Goal: Information Seeking & Learning: Learn about a topic

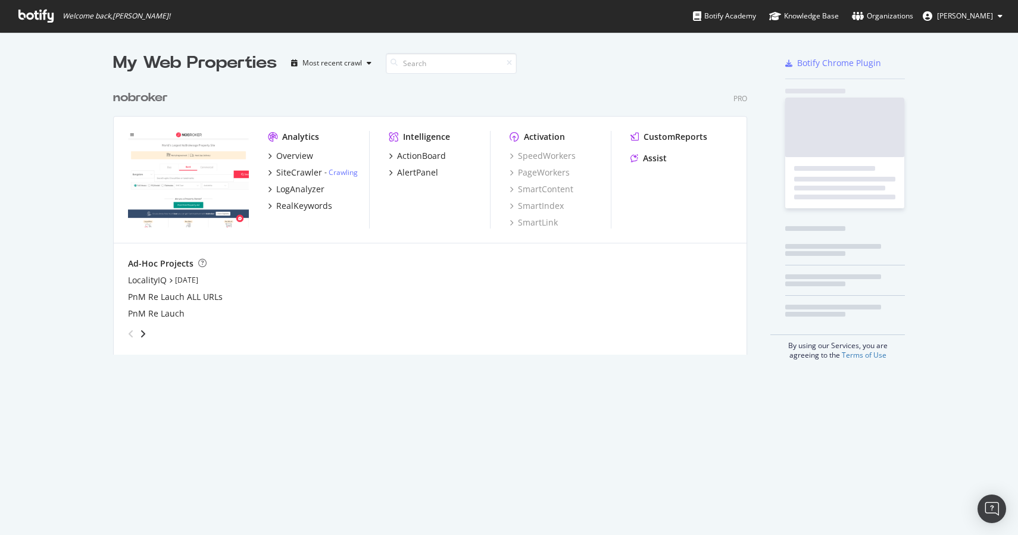
scroll to position [280, 644]
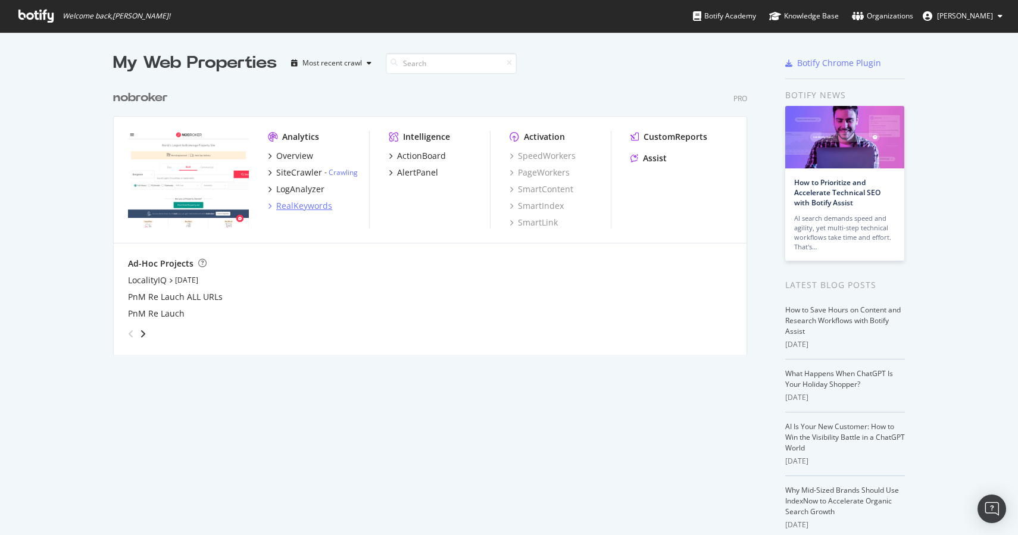
click at [316, 208] on div "RealKeywords" at bounding box center [304, 206] width 56 height 12
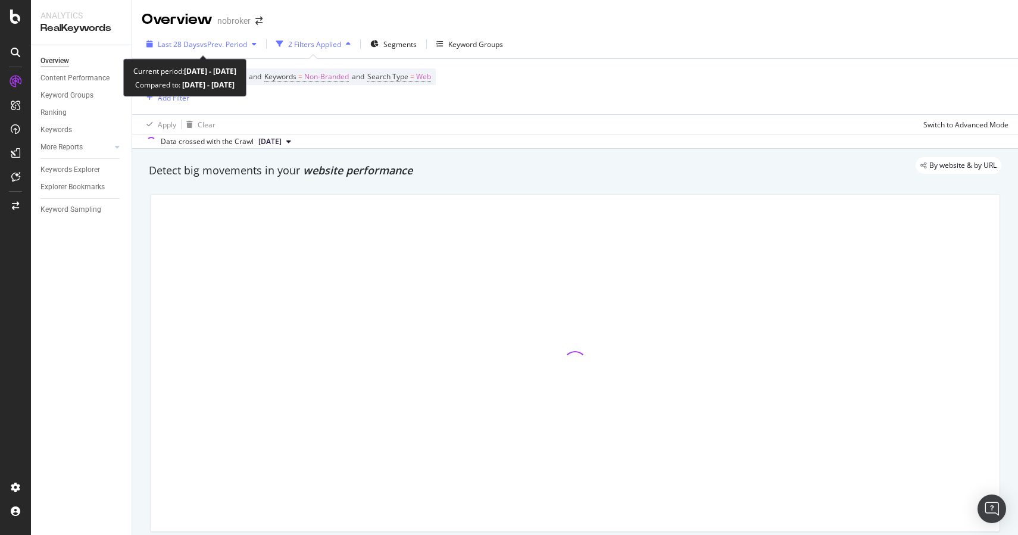
click at [255, 40] on icon "button" at bounding box center [254, 43] width 5 height 7
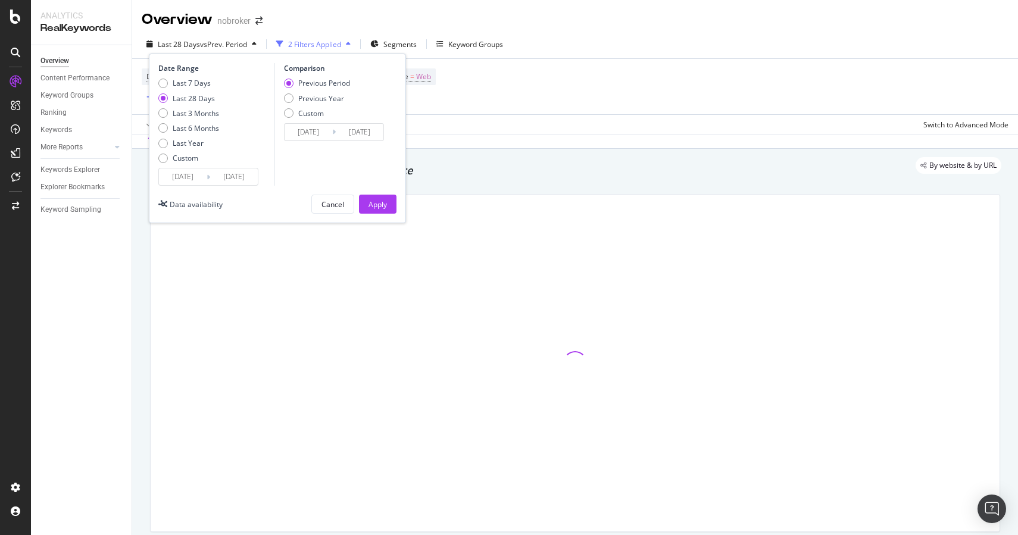
click at [196, 166] on div "Last 7 Days Last 28 Days Last 3 Months Last 6 Months Last Year Custom" at bounding box center [188, 123] width 61 height 90
click at [195, 185] on input "[DATE]" at bounding box center [183, 176] width 48 height 17
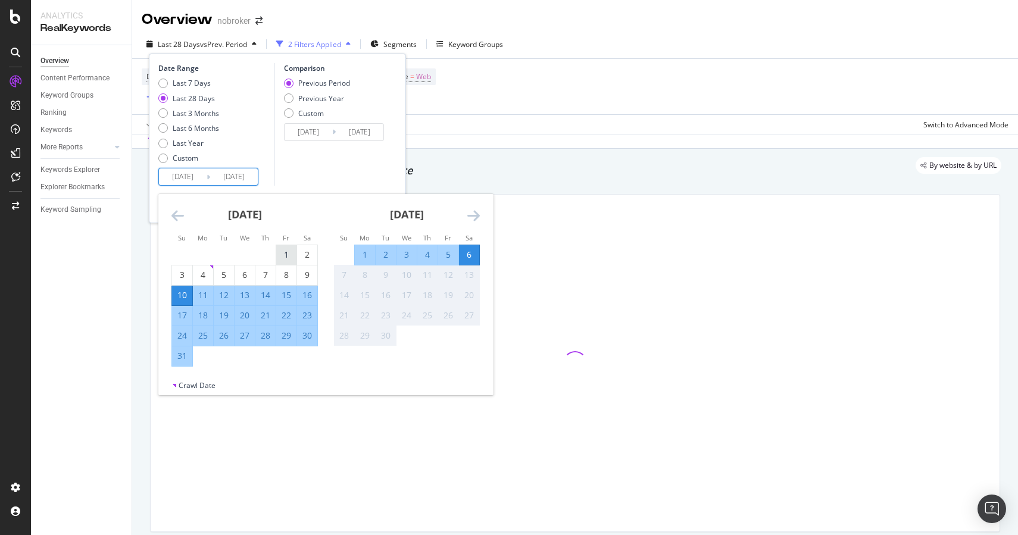
click at [288, 260] on div "1" at bounding box center [286, 255] width 20 height 12
type input "[DATE]"
click at [183, 356] on div "31" at bounding box center [182, 356] width 20 height 12
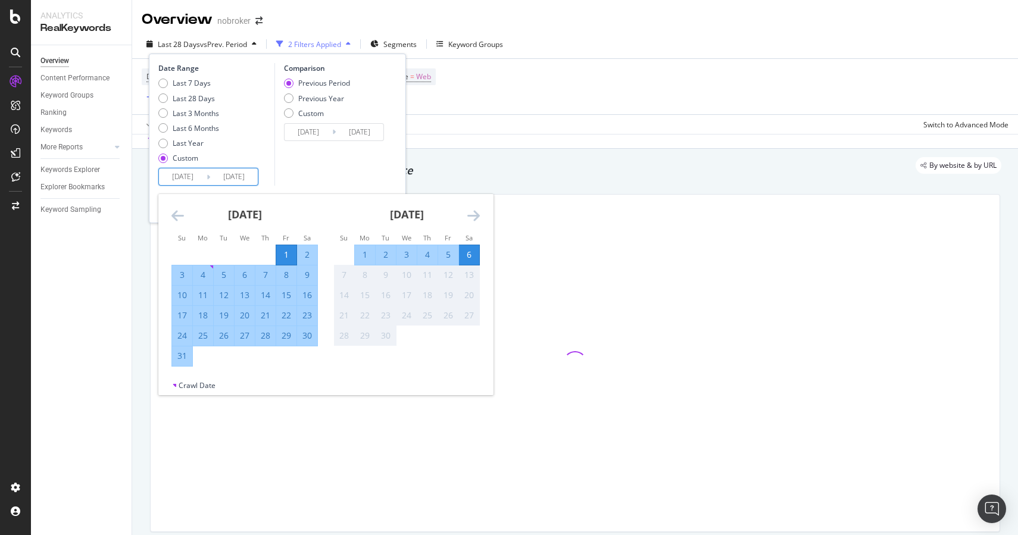
type input "[DATE]"
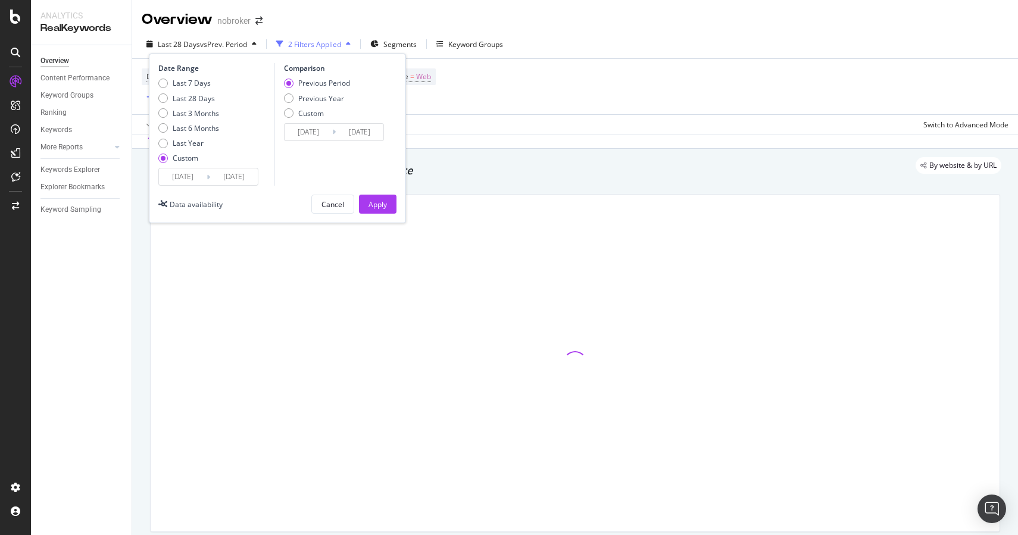
click at [298, 135] on input "[DATE]" at bounding box center [309, 132] width 48 height 17
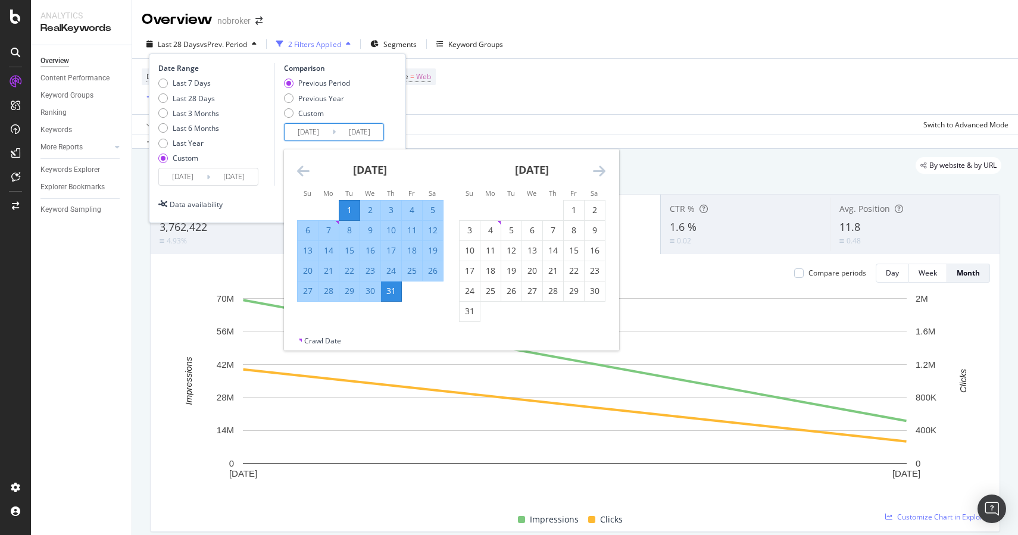
click at [396, 140] on div "Date Range Last 7 Days Last 28 Days Last 3 Months Last 6 Months Last Year Custo…" at bounding box center [277, 139] width 257 height 170
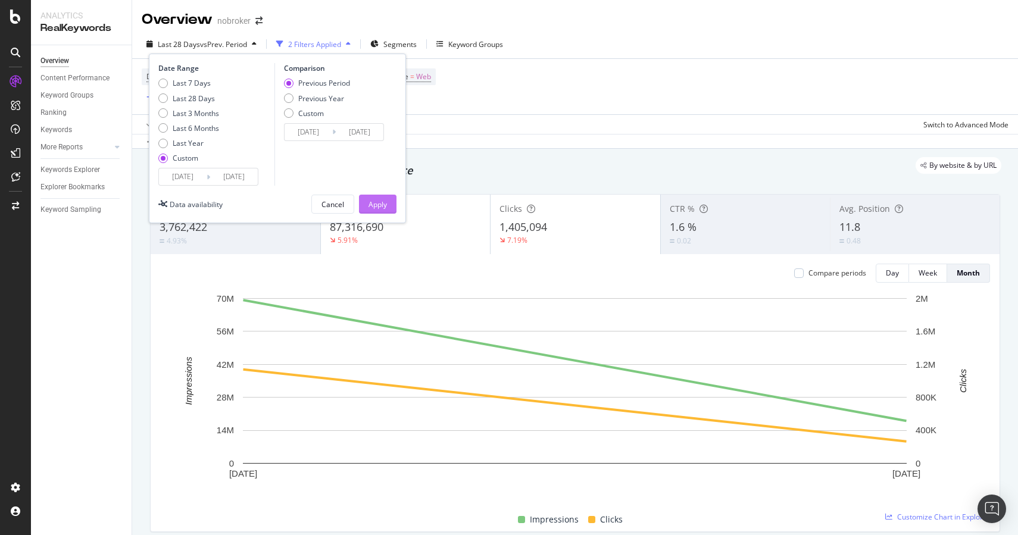
click at [385, 199] on div "Apply" at bounding box center [378, 204] width 18 height 10
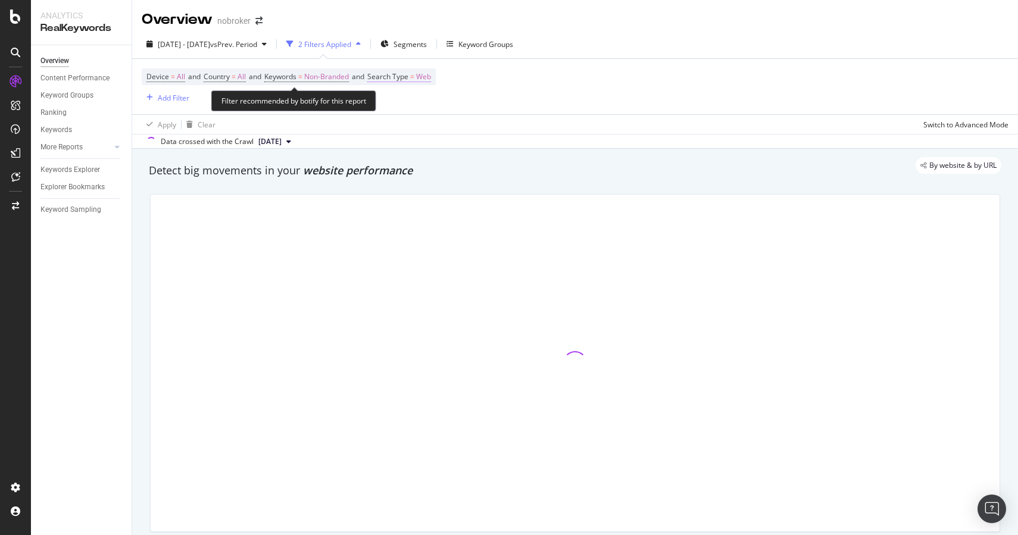
click at [431, 77] on span "Web" at bounding box center [423, 76] width 15 height 17
click at [403, 101] on span "Web" at bounding box center [398, 105] width 15 height 10
click at [406, 98] on div "Web" at bounding box center [455, 105] width 131 height 19
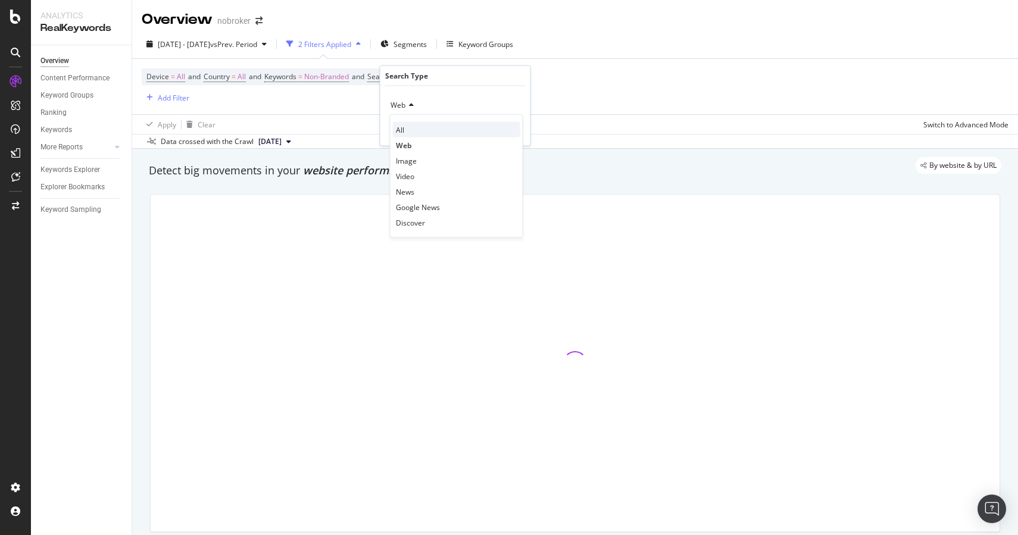
click at [400, 129] on span "All" at bounding box center [400, 129] width 8 height 10
click at [502, 129] on div "Apply" at bounding box center [511, 130] width 18 height 10
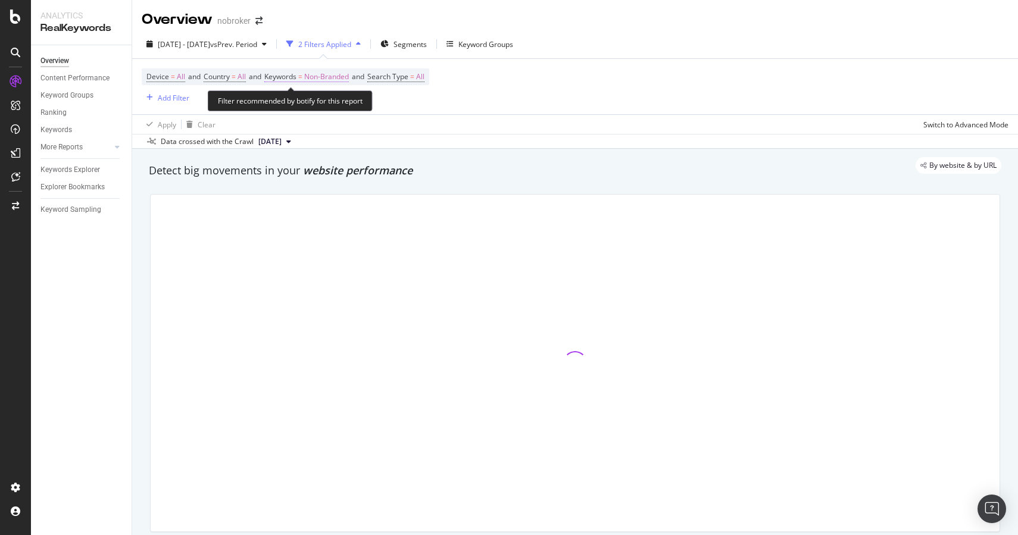
click at [346, 82] on span "Non-Branded" at bounding box center [326, 76] width 45 height 17
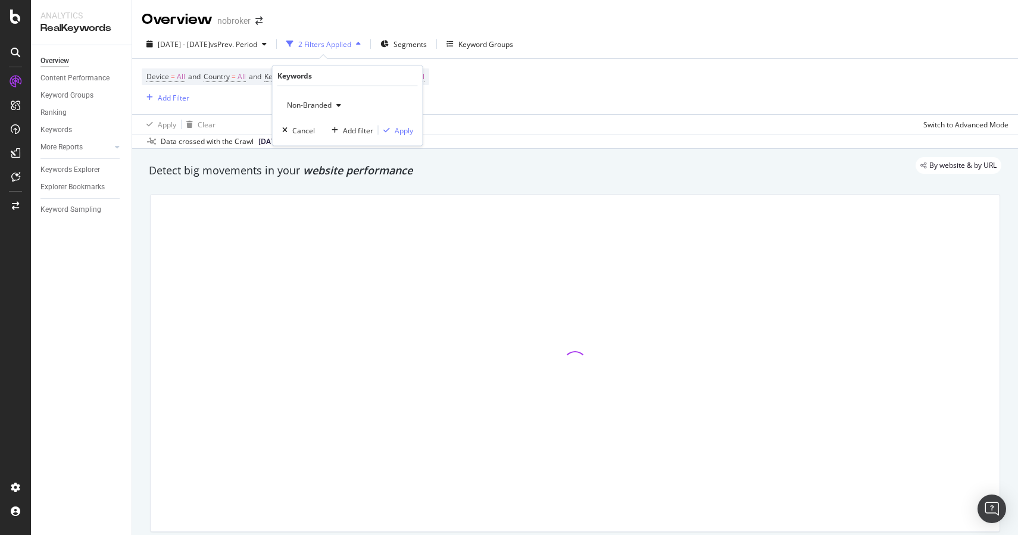
click at [323, 102] on span "Non-Branded" at bounding box center [306, 105] width 49 height 10
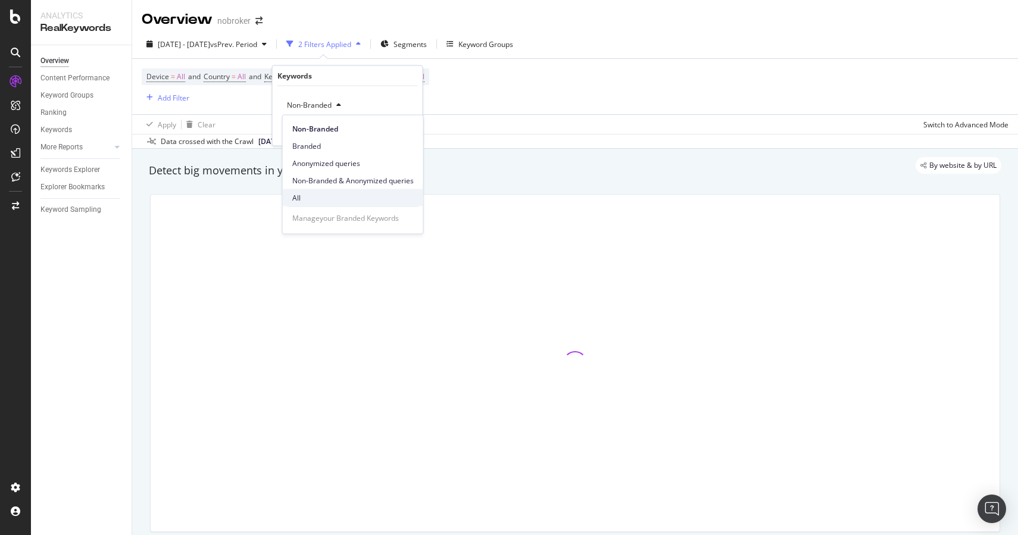
click at [304, 198] on span "All" at bounding box center [352, 197] width 121 height 11
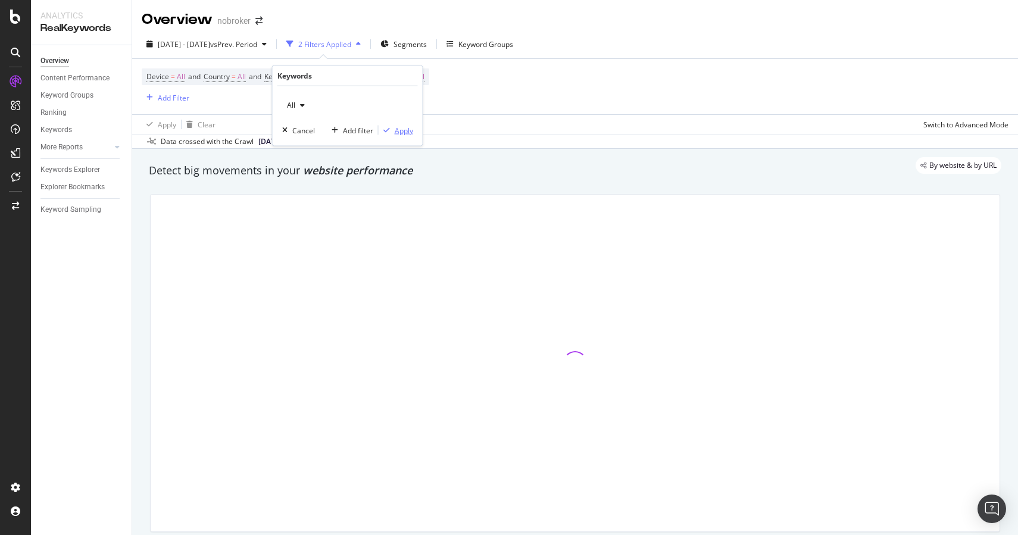
click at [399, 127] on div "Apply" at bounding box center [404, 130] width 18 height 10
click at [423, 39] on span "Segments" at bounding box center [406, 44] width 33 height 10
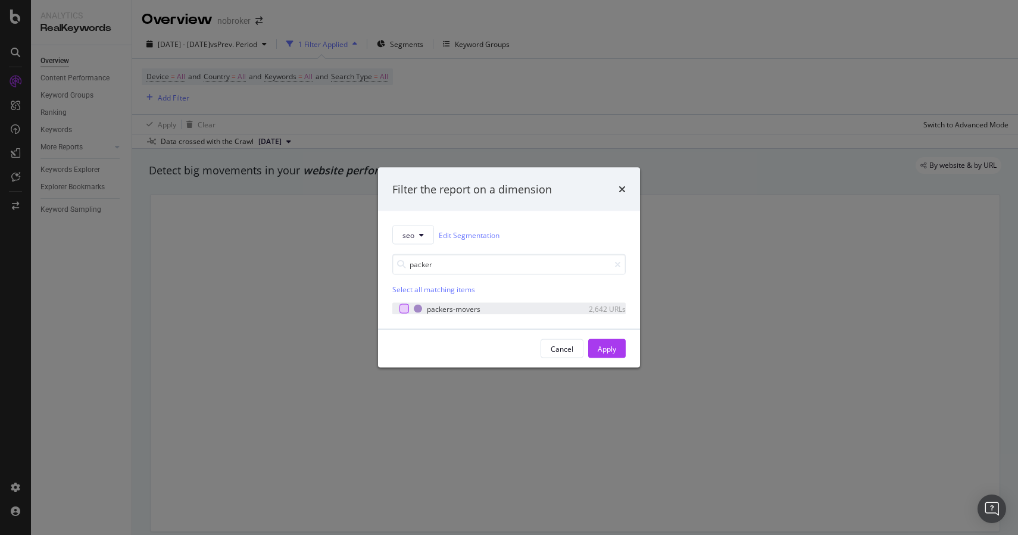
type input "packer"
click at [401, 311] on div "modal" at bounding box center [404, 309] width 10 height 10
click at [604, 355] on div "Apply" at bounding box center [607, 349] width 18 height 18
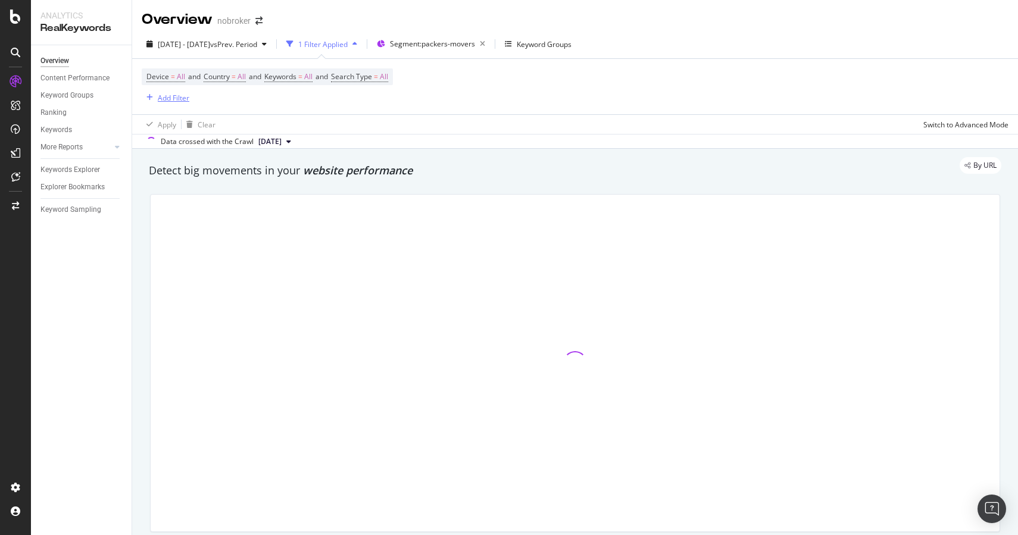
click at [163, 102] on div "Add Filter" at bounding box center [174, 98] width 32 height 10
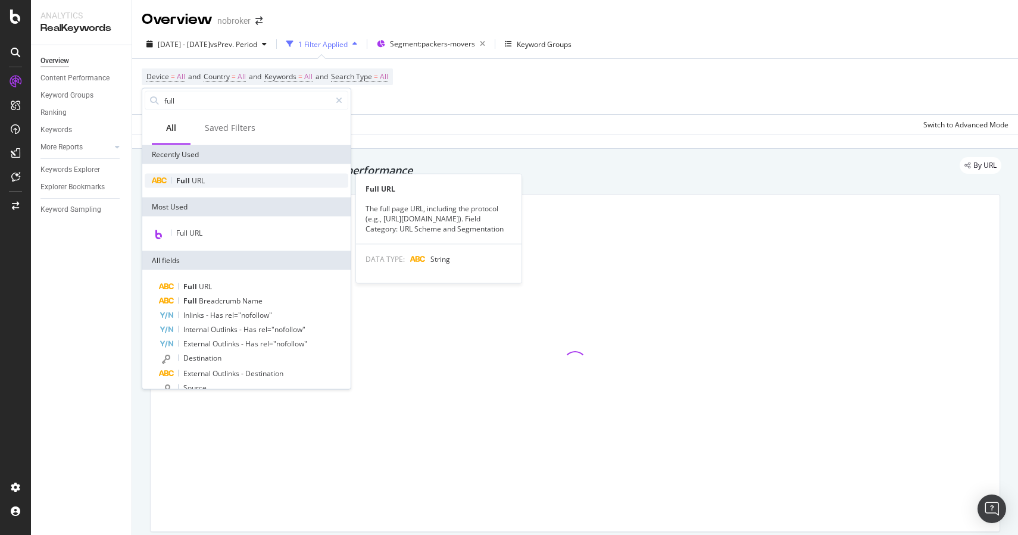
type input "full"
click at [214, 179] on div "Full URL" at bounding box center [247, 181] width 204 height 14
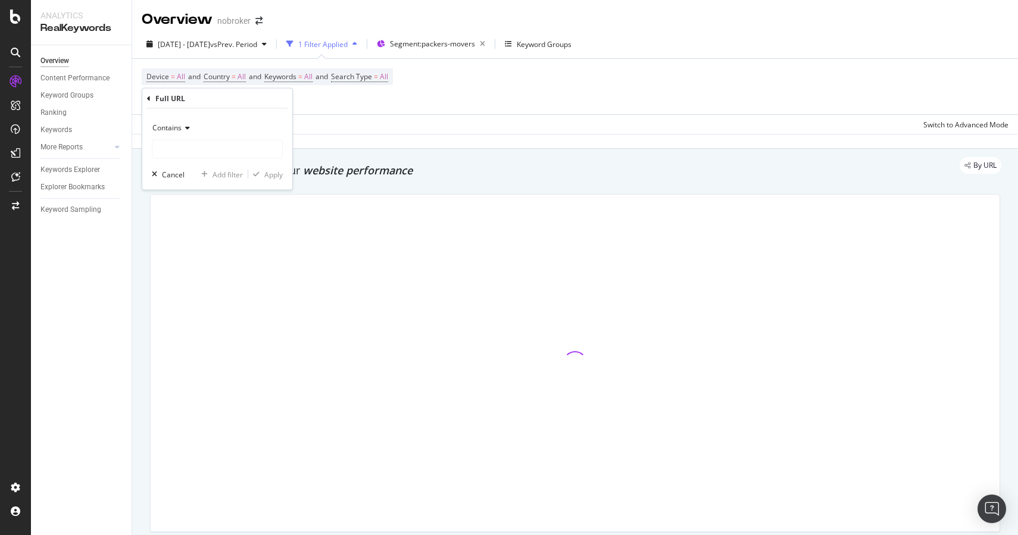
click at [178, 123] on span "Contains" at bounding box center [166, 128] width 29 height 10
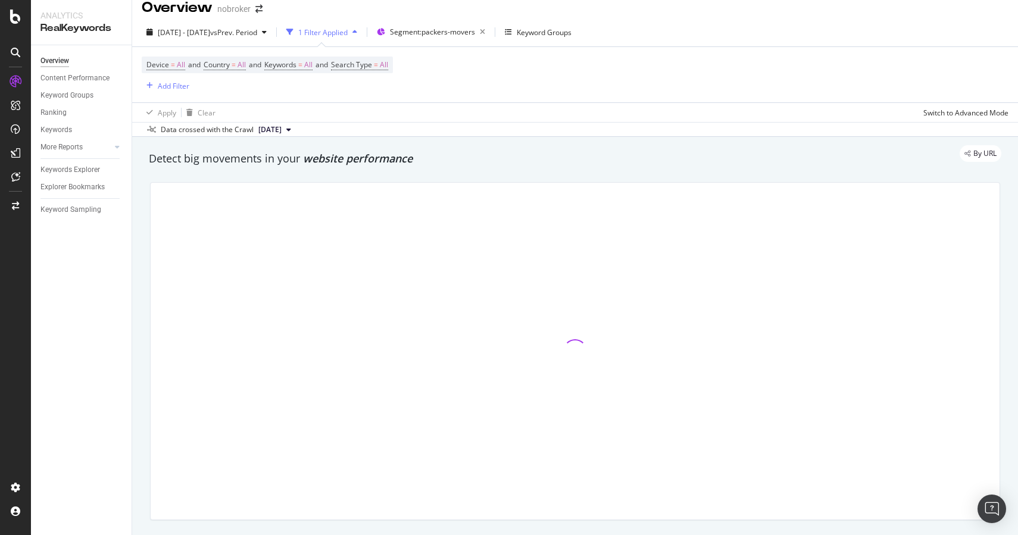
scroll to position [13, 0]
click at [174, 87] on div "Add Filter" at bounding box center [174, 85] width 32 height 10
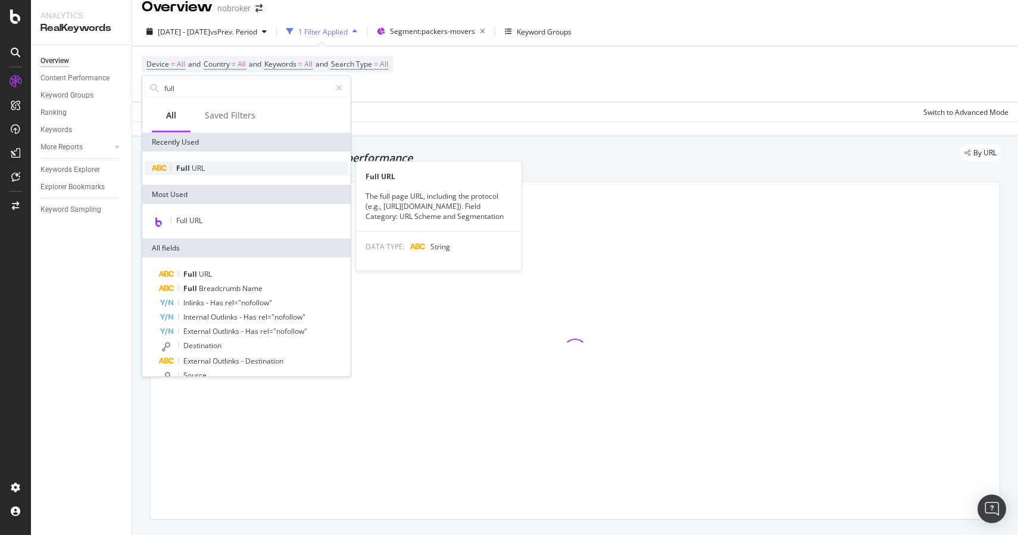
click at [186, 170] on span "Full" at bounding box center [183, 168] width 15 height 10
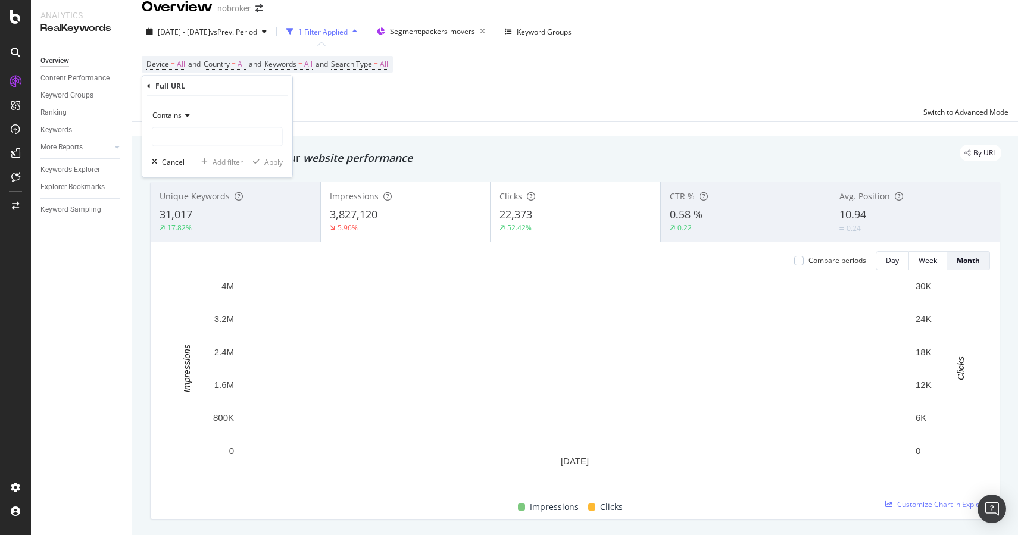
click at [179, 110] on span "Contains" at bounding box center [166, 115] width 29 height 10
click at [179, 111] on span "Contains" at bounding box center [166, 115] width 29 height 10
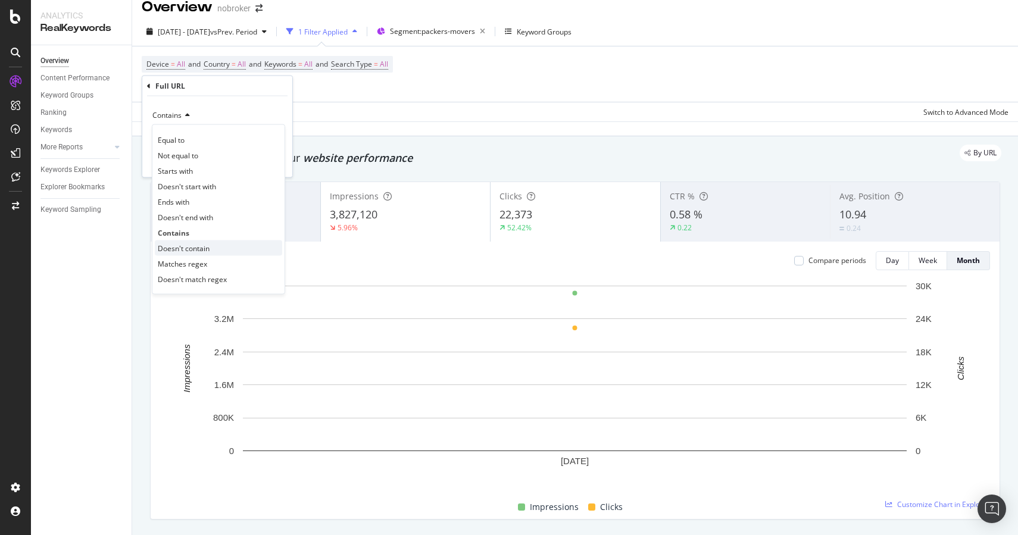
click at [188, 241] on div "Doesn't contain" at bounding box center [218, 248] width 127 height 15
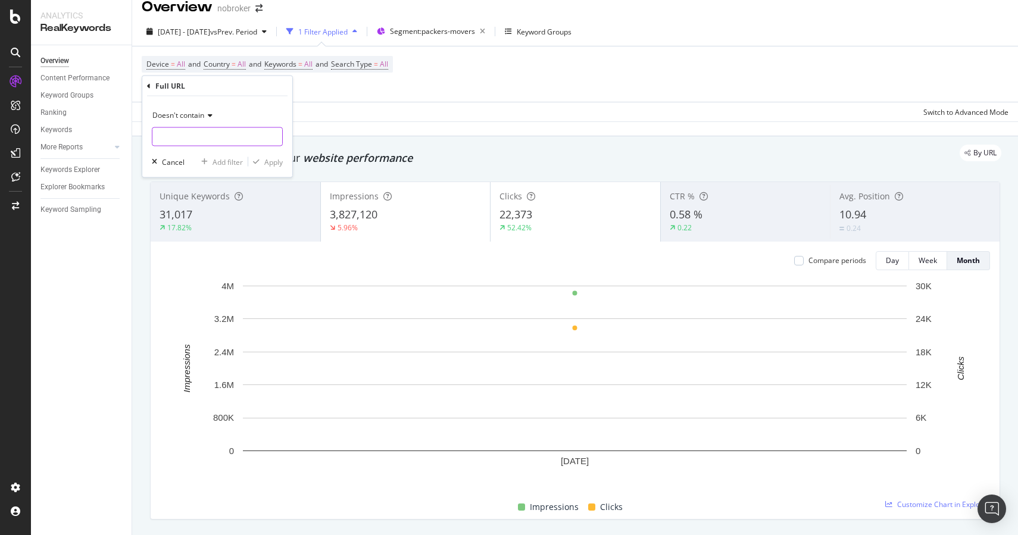
click at [189, 135] on input "text" at bounding box center [217, 136] width 130 height 19
type input "/guides/"
click at [272, 160] on div "Apply" at bounding box center [273, 162] width 18 height 10
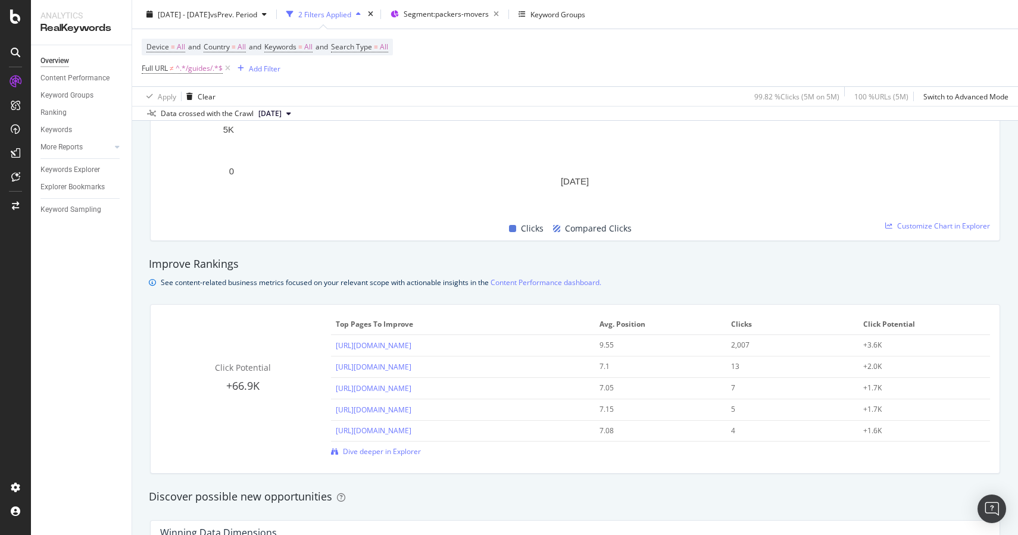
scroll to position [681, 0]
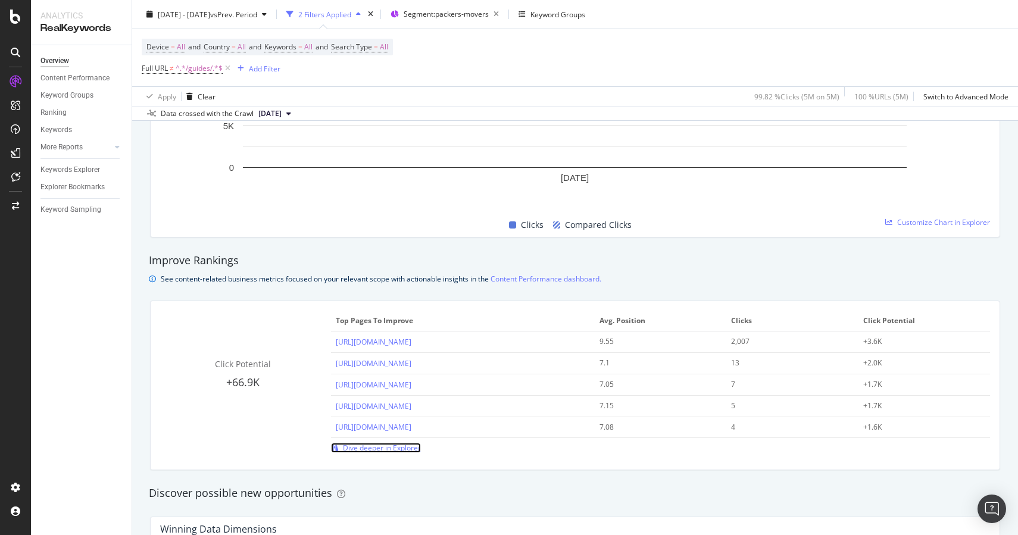
click at [352, 448] on span "Dive deeper in Explorer" at bounding box center [382, 448] width 78 height 10
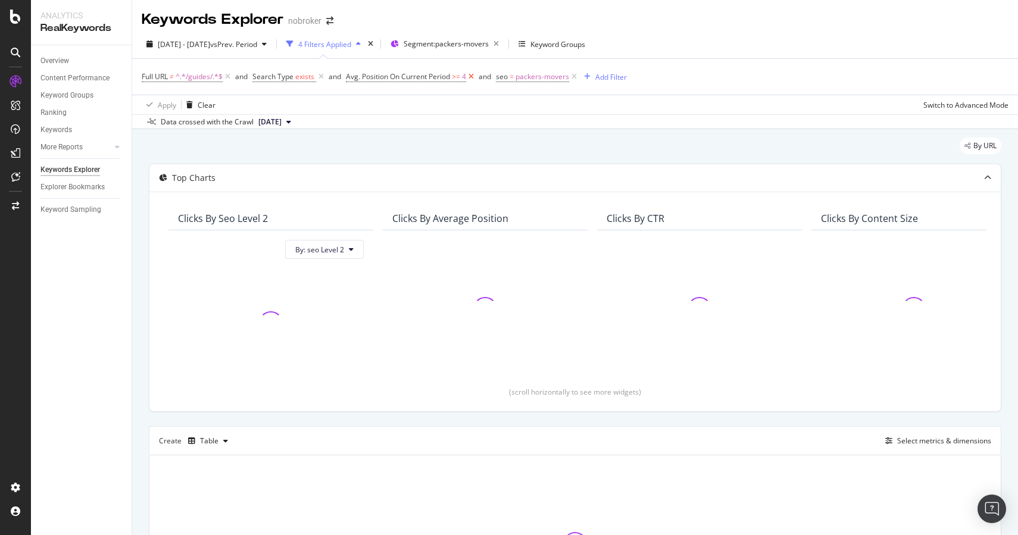
click at [475, 79] on icon at bounding box center [471, 77] width 10 height 12
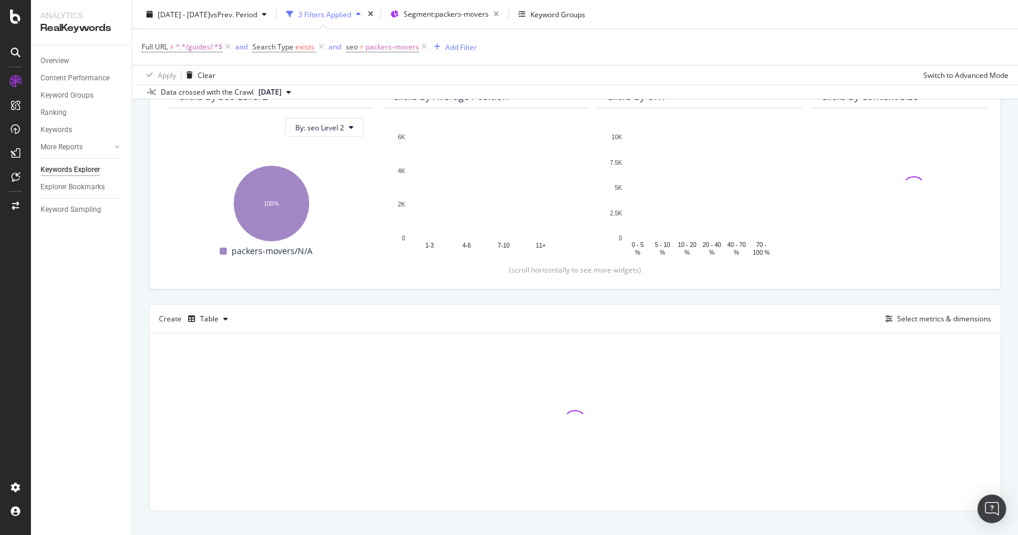
scroll to position [140, 0]
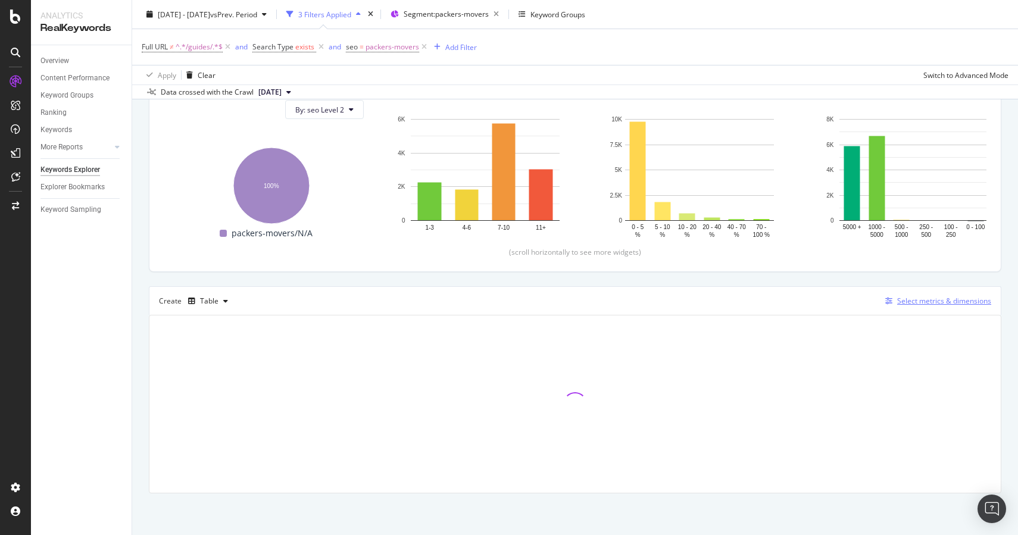
click at [897, 299] on div "Select metrics & dimensions" at bounding box center [944, 301] width 94 height 10
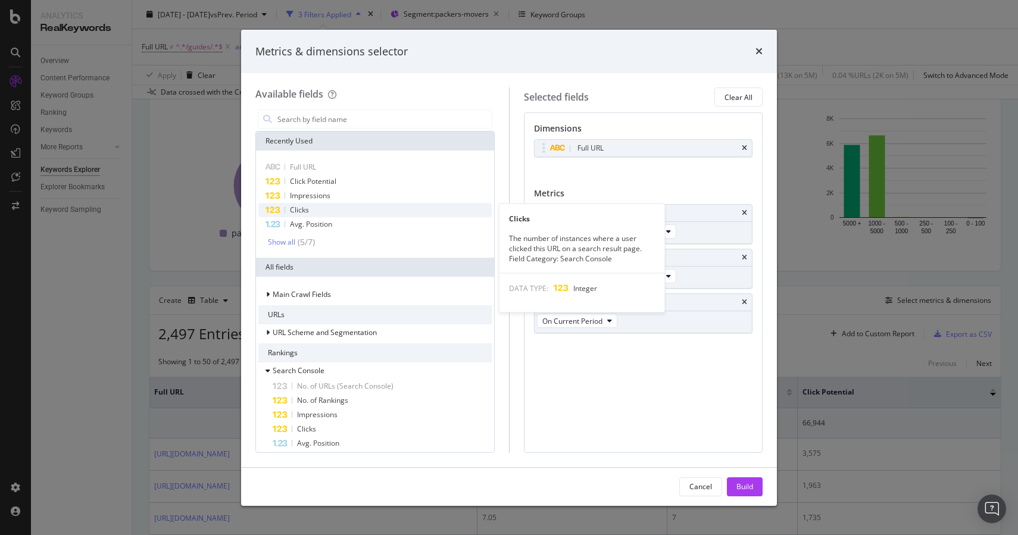
click at [333, 208] on div "Clicks" at bounding box center [374, 210] width 233 height 14
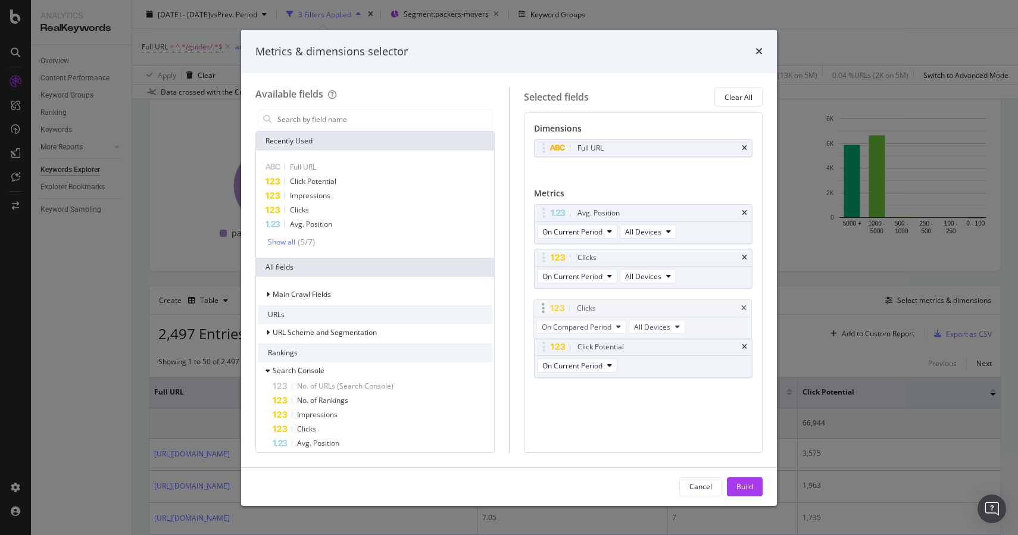
drag, startPoint x: 545, startPoint y: 346, endPoint x: 544, endPoint y: 308, distance: 38.1
click at [544, 308] on body "Analytics RealKeywords Overview Content Performance Keyword Groups Ranking Keyw…" at bounding box center [509, 267] width 1018 height 535
click at [290, 223] on span "Avg. Position" at bounding box center [311, 224] width 42 height 10
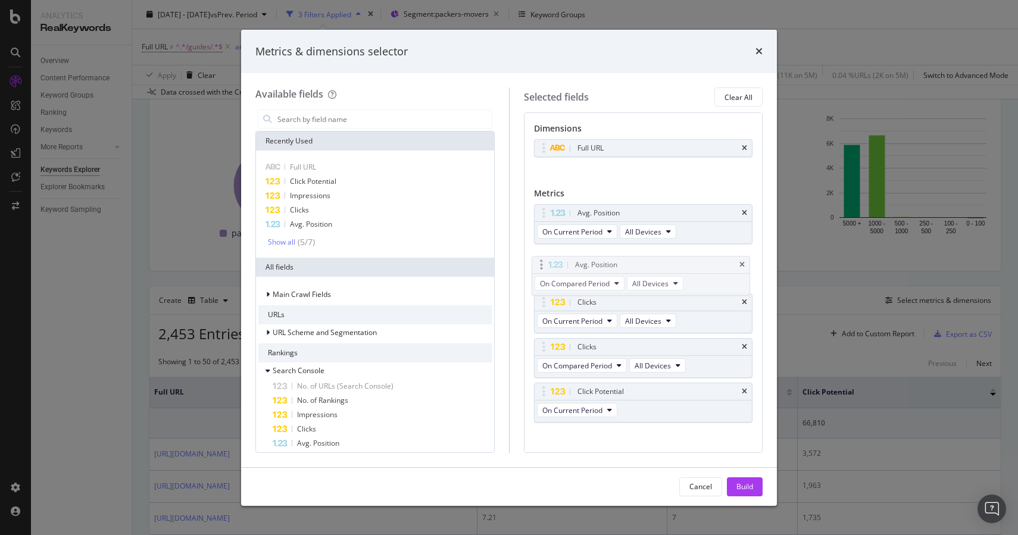
drag, startPoint x: 541, startPoint y: 395, endPoint x: 539, endPoint y: 268, distance: 126.8
click at [539, 268] on body "Analytics RealKeywords Overview Content Performance Keyword Groups Ranking Keyw…" at bounding box center [509, 267] width 1018 height 535
click at [752, 486] on div "Build" at bounding box center [744, 487] width 17 height 10
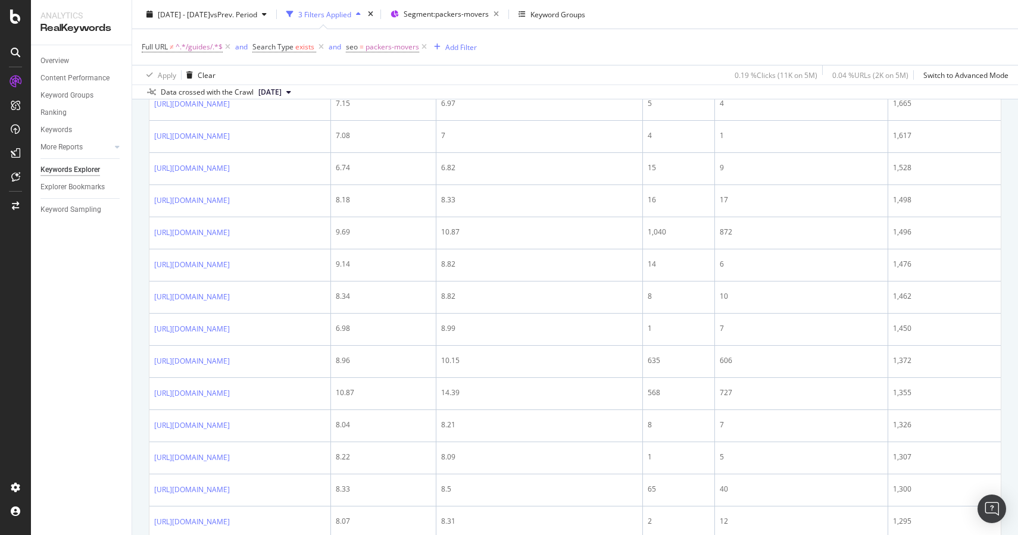
scroll to position [334, 0]
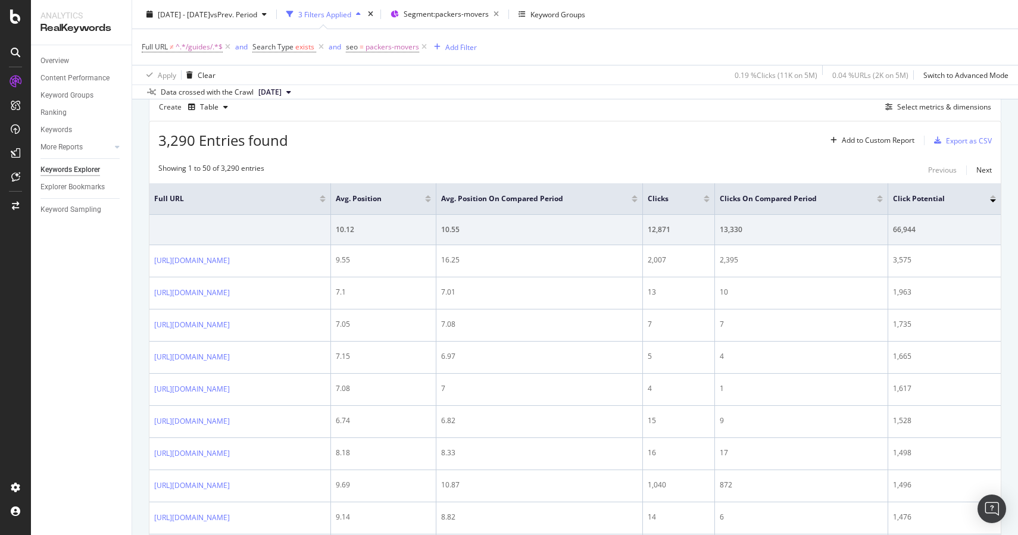
click at [710, 202] on div at bounding box center [707, 200] width 6 height 3
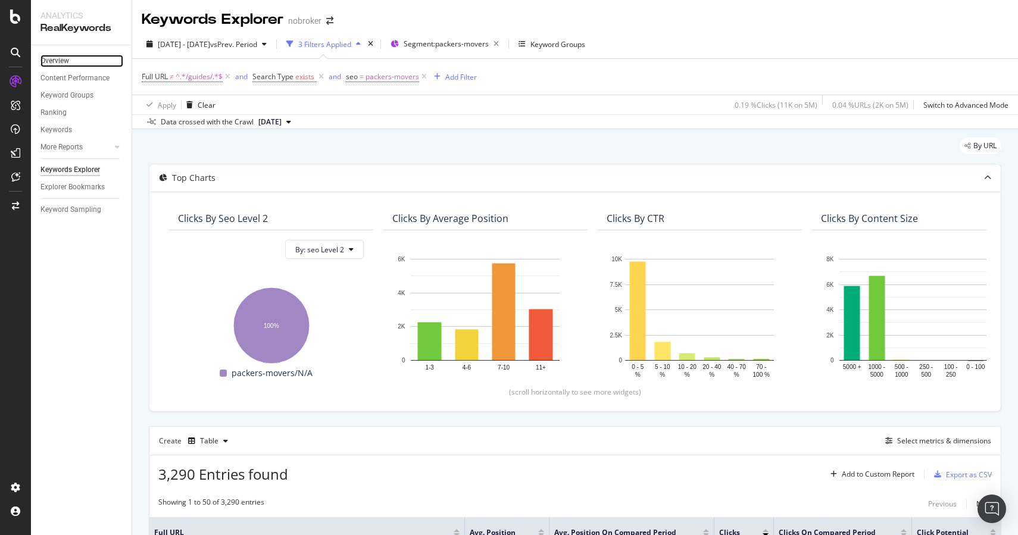
click at [72, 64] on link "Overview" at bounding box center [81, 61] width 83 height 13
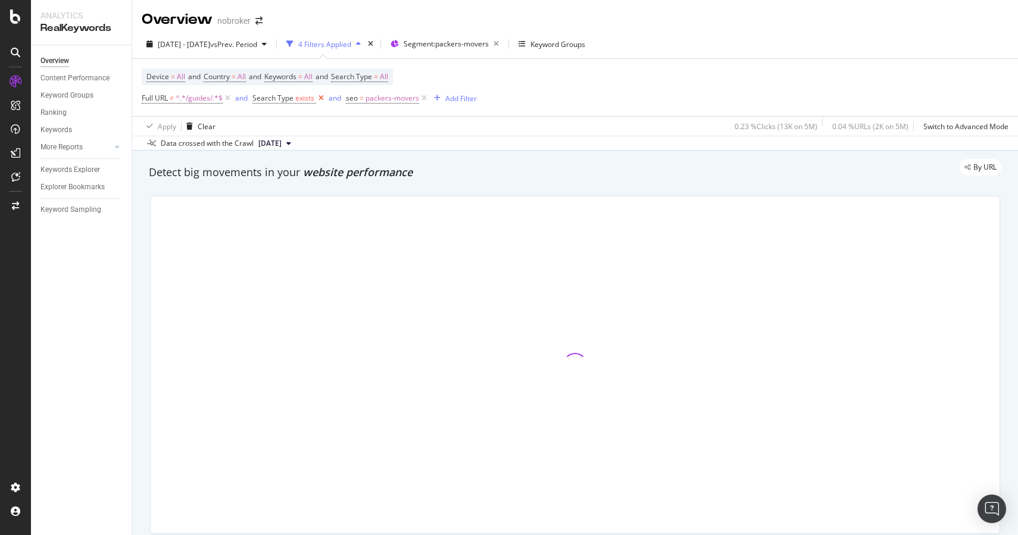
click at [323, 99] on icon at bounding box center [321, 98] width 10 height 12
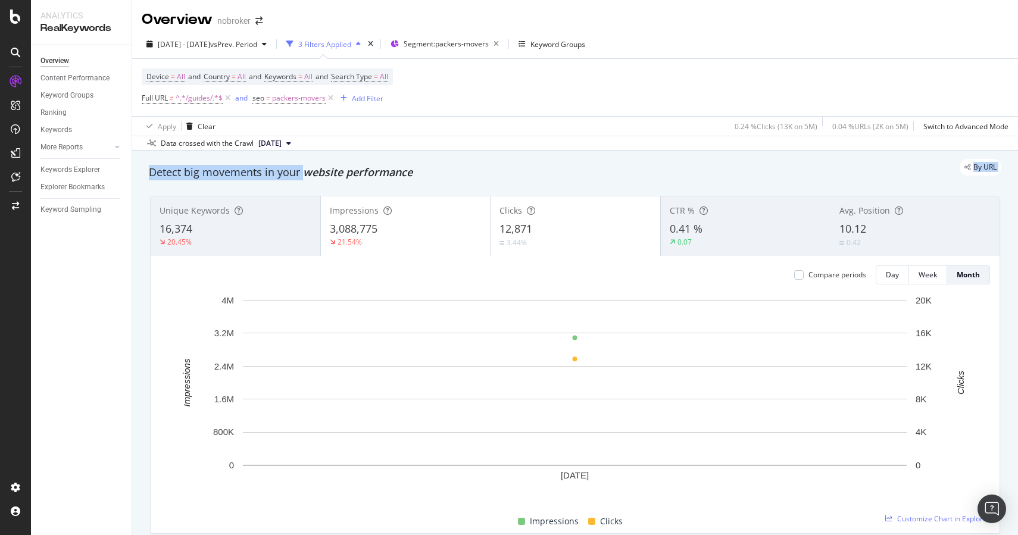
drag, startPoint x: 149, startPoint y: 172, endPoint x: 304, endPoint y: 179, distance: 155.5
click at [407, 170] on div "By URL" at bounding box center [569, 167] width 864 height 17
drag, startPoint x: 417, startPoint y: 173, endPoint x: 264, endPoint y: 170, distance: 153.0
click at [262, 171] on div "By URL" at bounding box center [569, 167] width 864 height 17
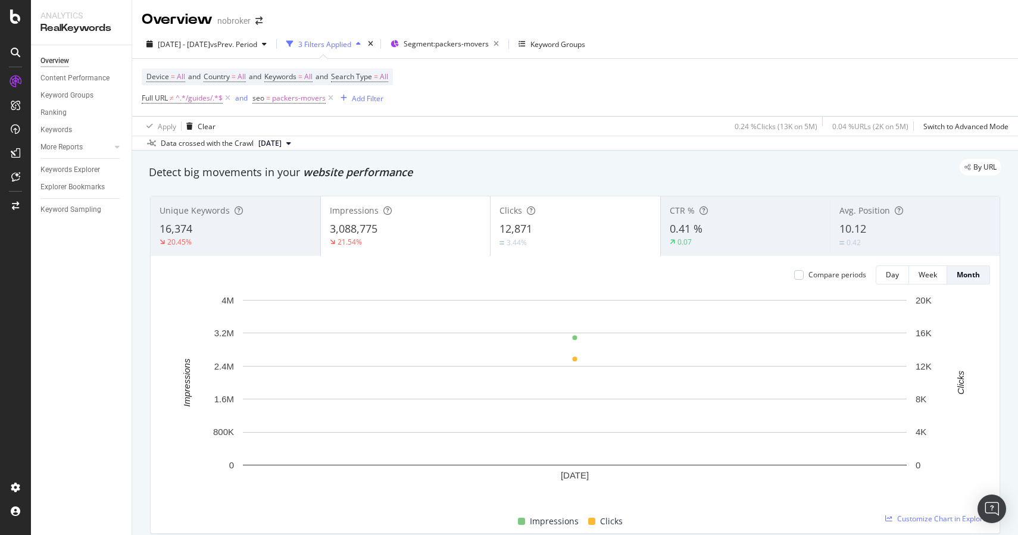
click at [208, 178] on div "Detect big movements in your website performance" at bounding box center [575, 172] width 852 height 15
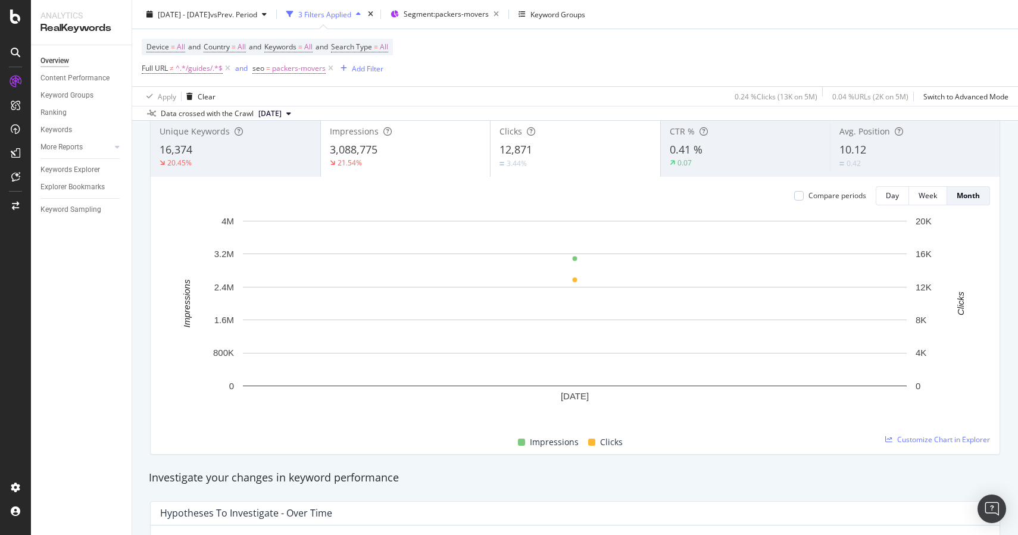
scroll to position [102, 0]
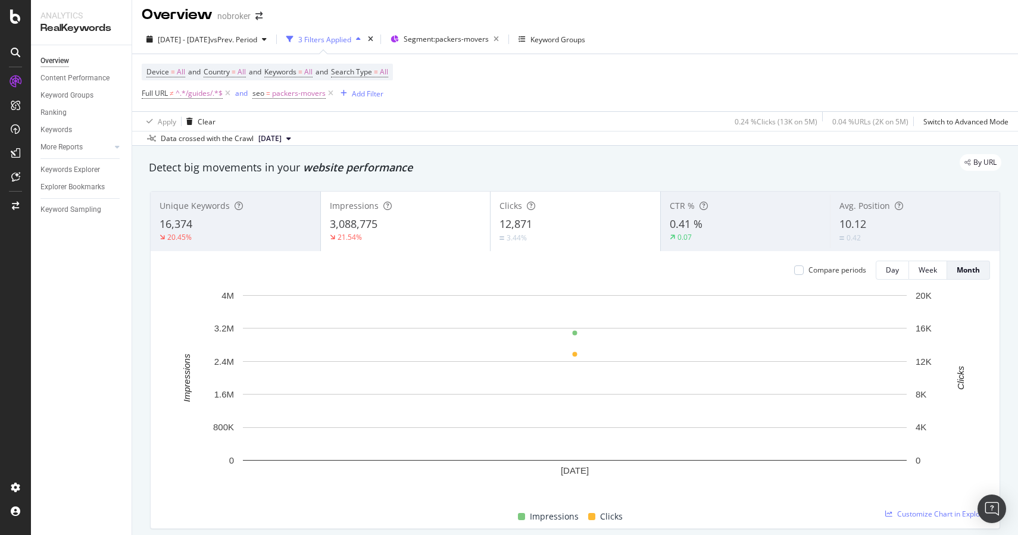
scroll to position [0, 0]
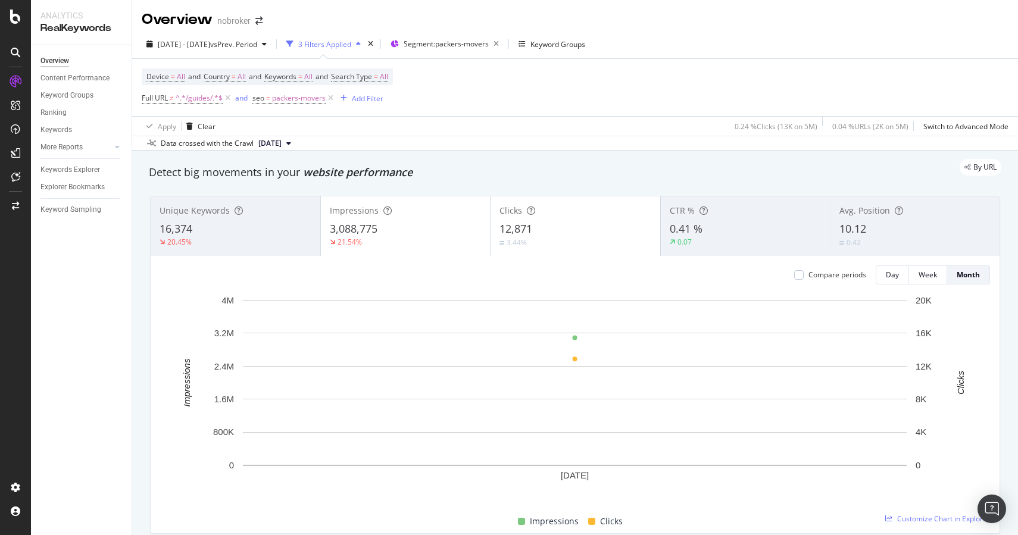
click at [155, 170] on div "By URL" at bounding box center [569, 167] width 864 height 17
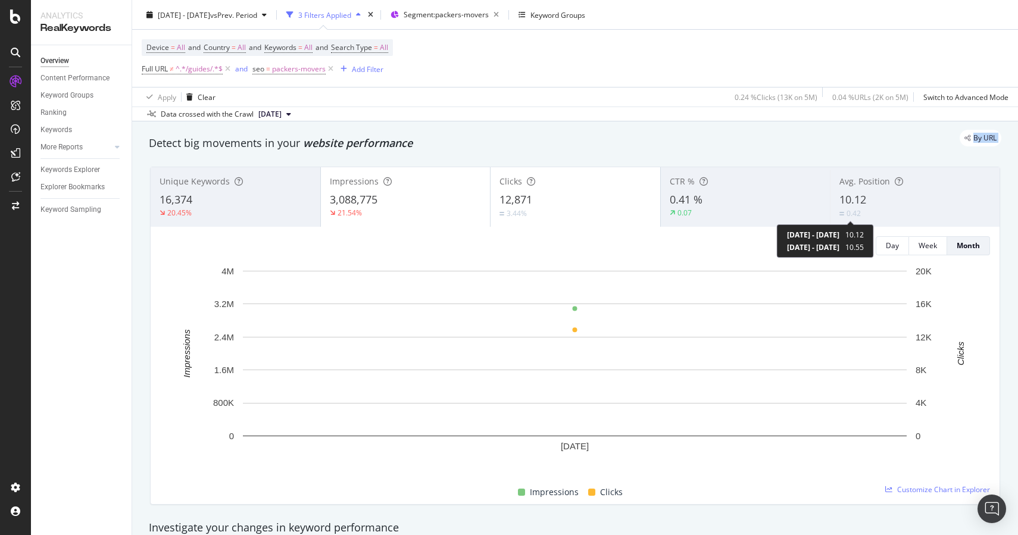
scroll to position [29, 0]
click at [861, 145] on div "By URL" at bounding box center [569, 138] width 864 height 17
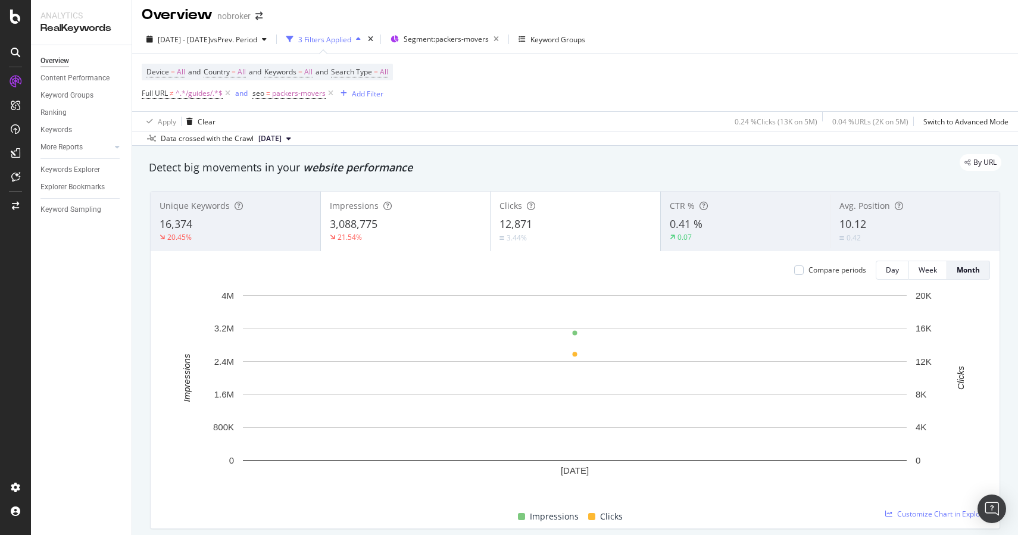
scroll to position [0, 0]
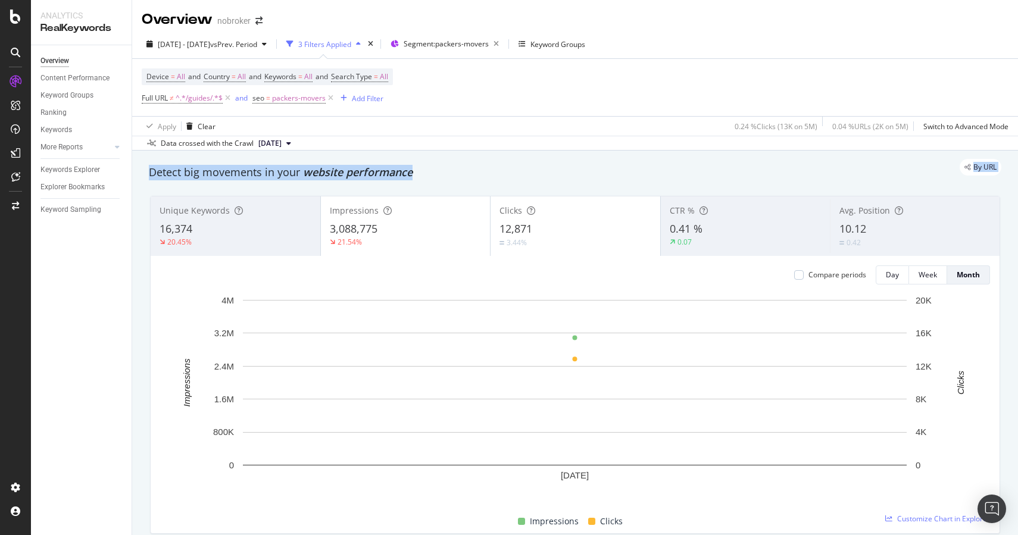
drag, startPoint x: 423, startPoint y: 177, endPoint x: 293, endPoint y: 168, distance: 130.1
click at [413, 180] on div "Detect big movements in your website performance" at bounding box center [575, 172] width 852 height 15
drag, startPoint x: 299, startPoint y: 173, endPoint x: 421, endPoint y: 173, distance: 122.0
click at [421, 173] on div "By URL" at bounding box center [569, 167] width 864 height 17
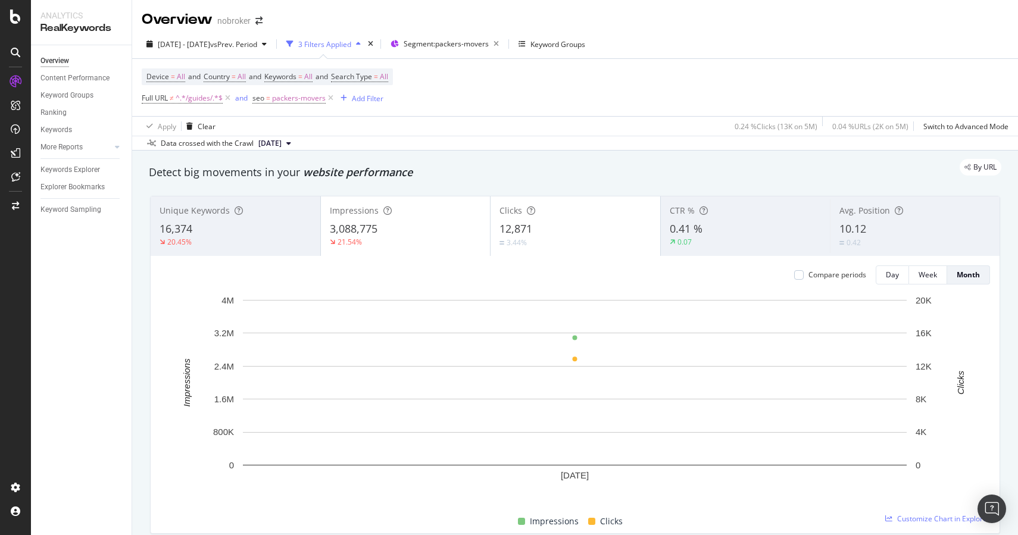
drag, startPoint x: 420, startPoint y: 171, endPoint x: 337, endPoint y: 172, distance: 82.8
click at [337, 173] on div "By URL" at bounding box center [569, 167] width 864 height 17
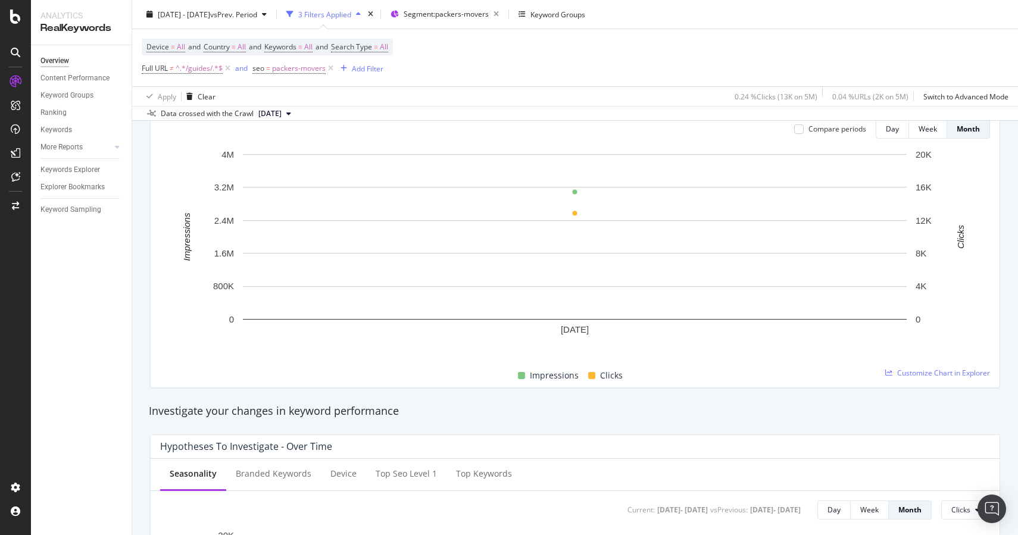
scroll to position [208, 0]
